Goal: Register for event/course

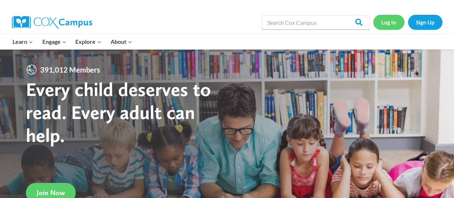
click at [394, 22] on link "Log In" at bounding box center [389, 22] width 31 height 15
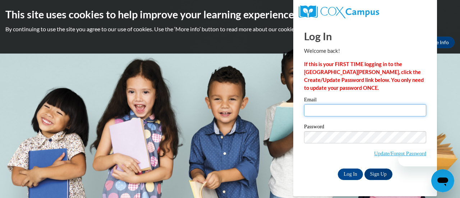
type input "olsonheather@aasd.k12.wi.us"
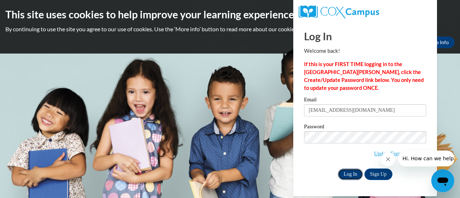
click at [345, 171] on input "Log In" at bounding box center [350, 173] width 25 height 11
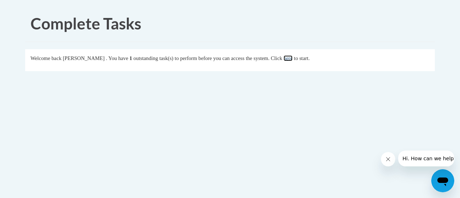
click at [292, 60] on link "here" at bounding box center [287, 58] width 9 height 6
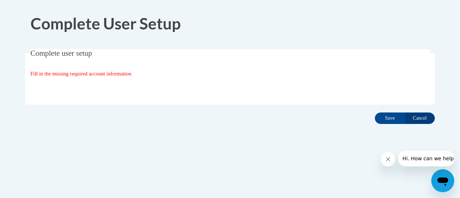
click at [385, 159] on icon "Close message from company" at bounding box center [388, 159] width 6 height 6
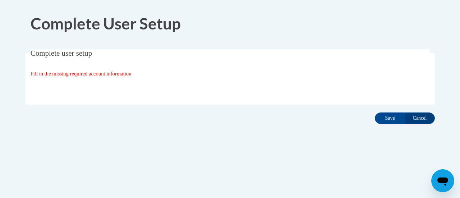
click at [77, 77] on span "Fill in the missing required account information" at bounding box center [81, 74] width 101 height 6
drag, startPoint x: 86, startPoint y: 54, endPoint x: 133, endPoint y: 60, distance: 47.1
click at [86, 54] on span "Complete user setup" at bounding box center [61, 53] width 61 height 9
click at [393, 117] on input "Save" at bounding box center [390, 117] width 30 height 11
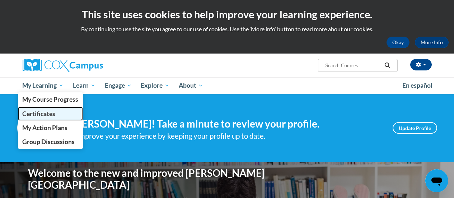
click at [38, 114] on span "Certificates" at bounding box center [38, 114] width 33 height 8
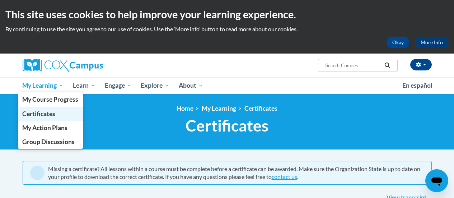
click at [50, 112] on span "Certificates" at bounding box center [38, 114] width 33 height 8
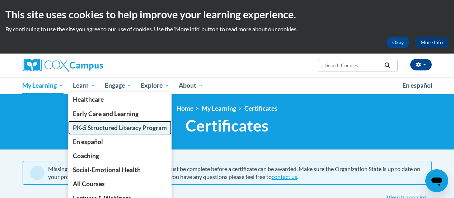
click at [87, 131] on span "PK-5 Structured Literacy Program" at bounding box center [120, 128] width 94 height 8
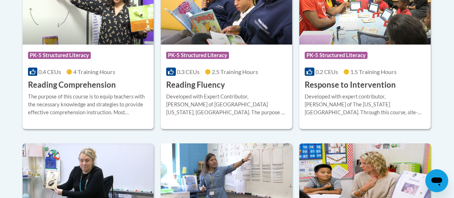
scroll to position [754, 0]
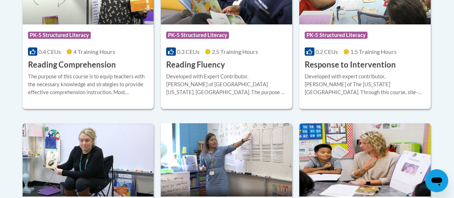
click at [196, 32] on span "PK-5 Structured Literacy" at bounding box center [197, 35] width 63 height 7
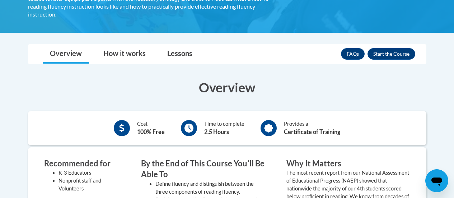
scroll to position [176, 0]
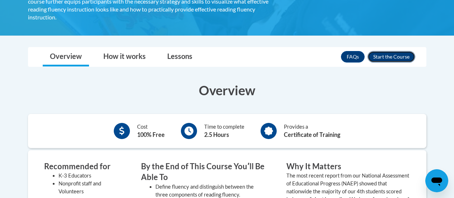
click at [388, 51] on button "Enroll" at bounding box center [392, 56] width 48 height 11
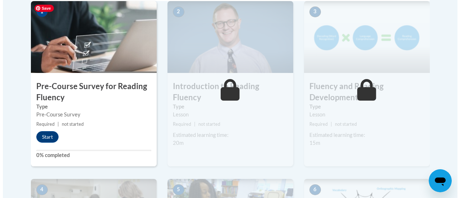
scroll to position [251, 0]
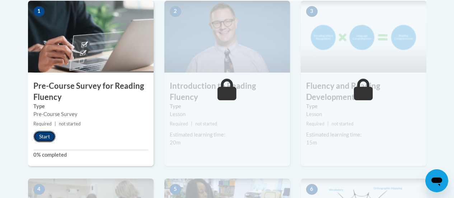
click at [47, 134] on button "Start" at bounding box center [44, 136] width 22 height 11
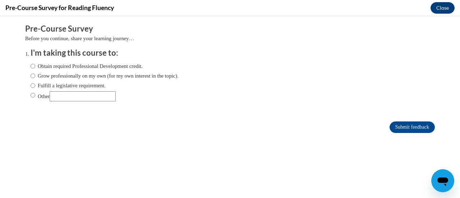
scroll to position [0, 0]
click at [31, 85] on input "Fulfill a legislative requirement." at bounding box center [33, 86] width 5 height 8
radio input "true"
click at [414, 125] on input "Submit feedback" at bounding box center [411, 126] width 45 height 11
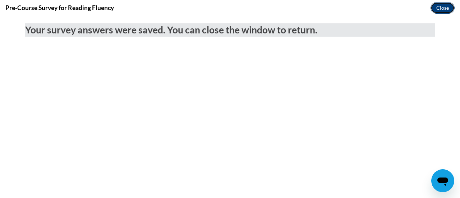
click at [439, 6] on button "Close" at bounding box center [442, 7] width 24 height 11
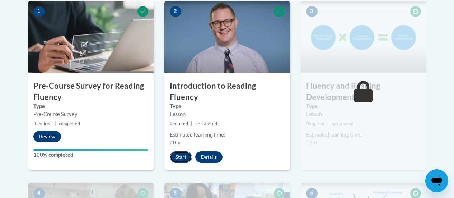
click at [180, 151] on button "Start" at bounding box center [181, 156] width 22 height 11
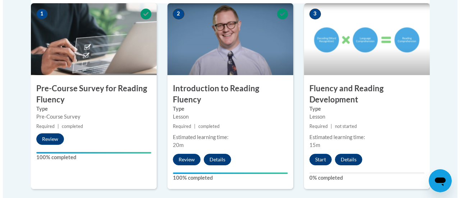
scroll to position [248, 0]
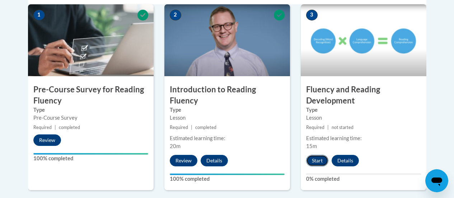
click at [314, 160] on button "Start" at bounding box center [317, 160] width 22 height 11
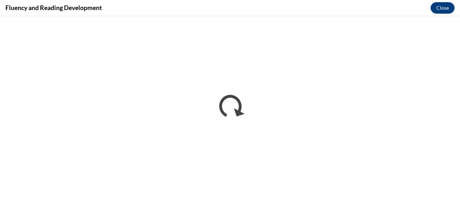
scroll to position [0, 0]
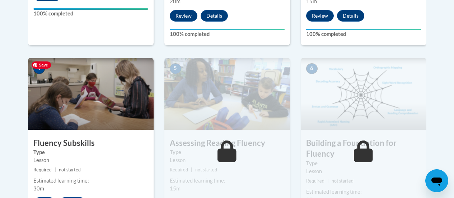
scroll to position [395, 0]
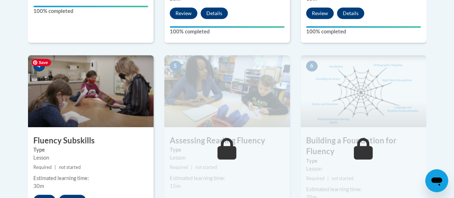
click at [91, 87] on img at bounding box center [91, 91] width 126 height 72
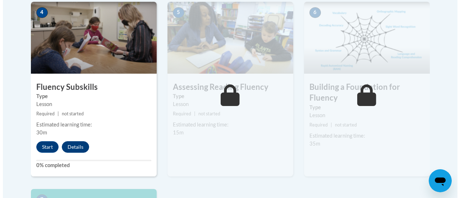
scroll to position [467, 0]
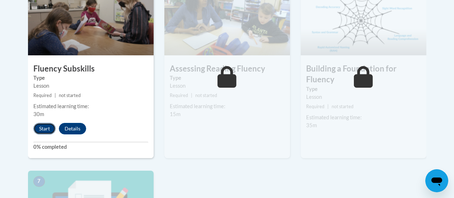
click at [45, 126] on button "Start" at bounding box center [44, 128] width 22 height 11
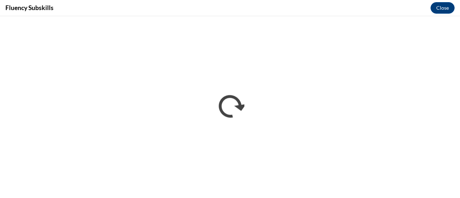
scroll to position [0, 0]
